Goal: Find specific page/section: Find specific page/section

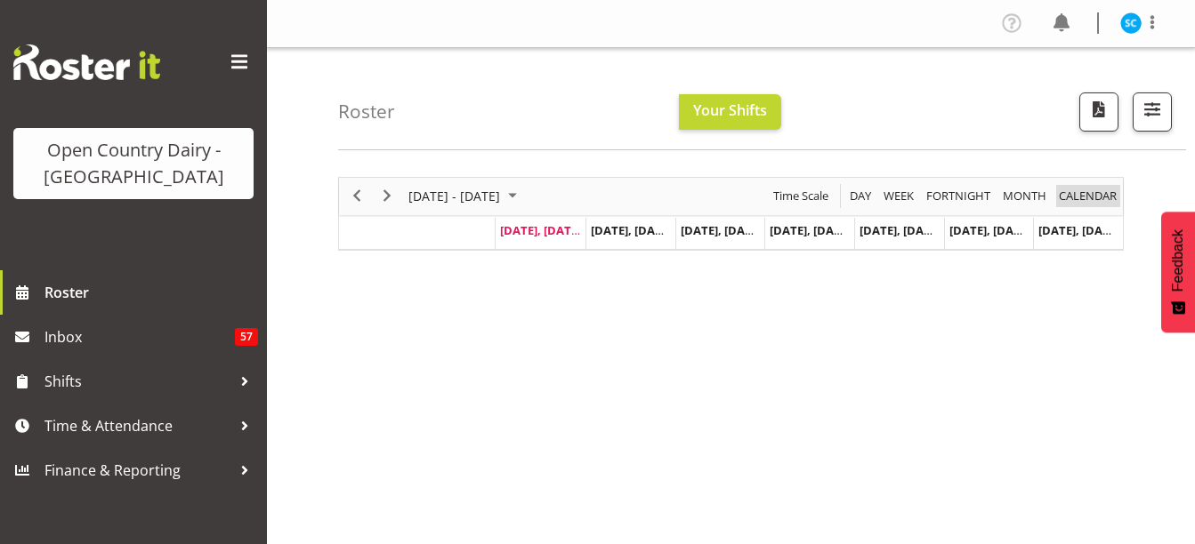
click at [1092, 193] on span "calendar" at bounding box center [1087, 196] width 61 height 22
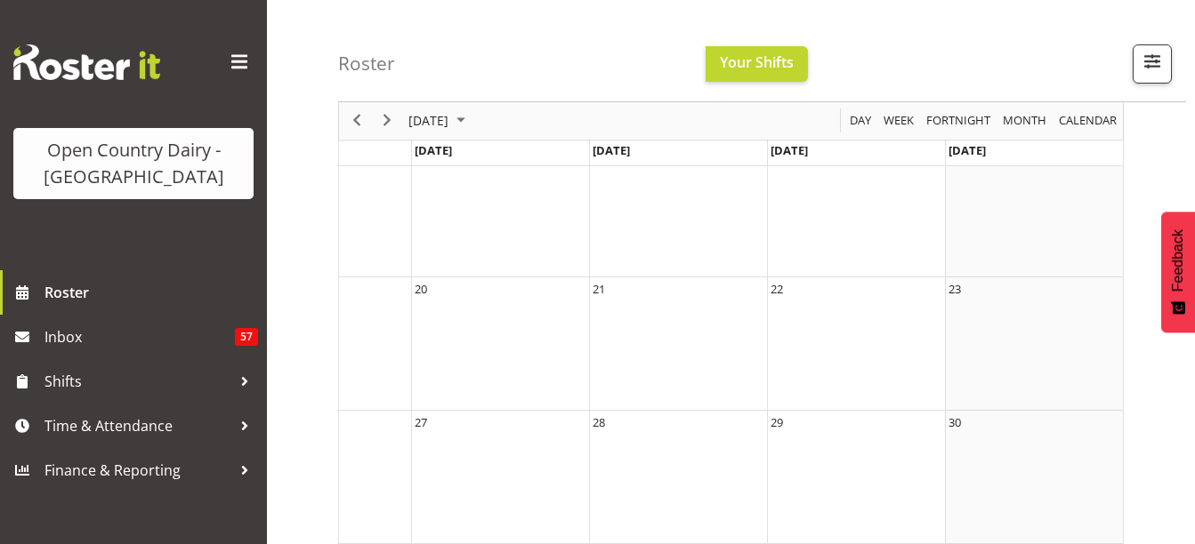
scroll to position [344, 0]
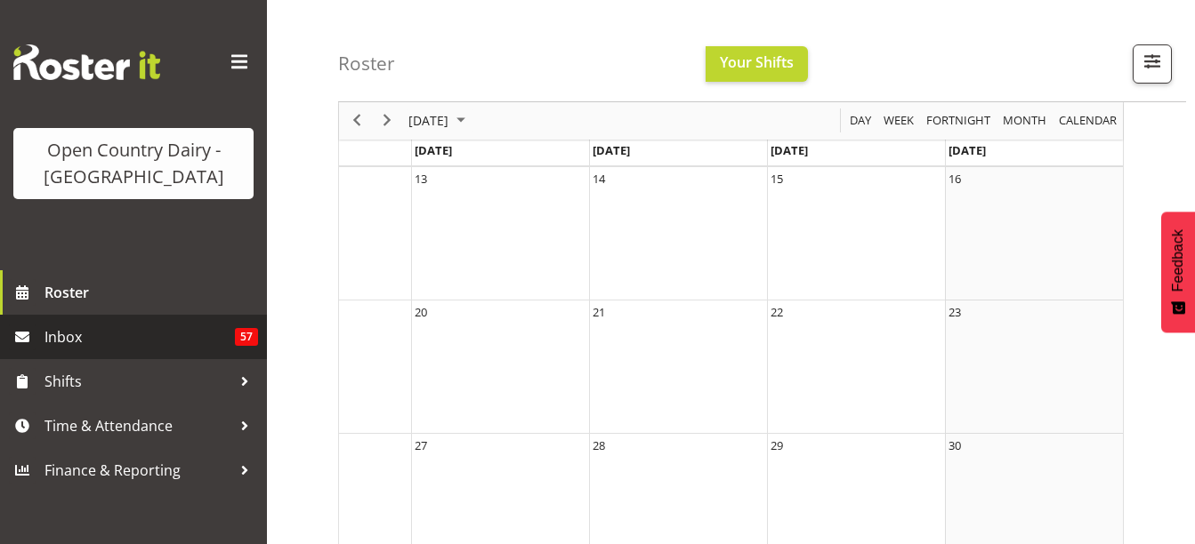
click at [119, 339] on span "Inbox" at bounding box center [139, 337] width 190 height 27
